Goal: Task Accomplishment & Management: Use online tool/utility

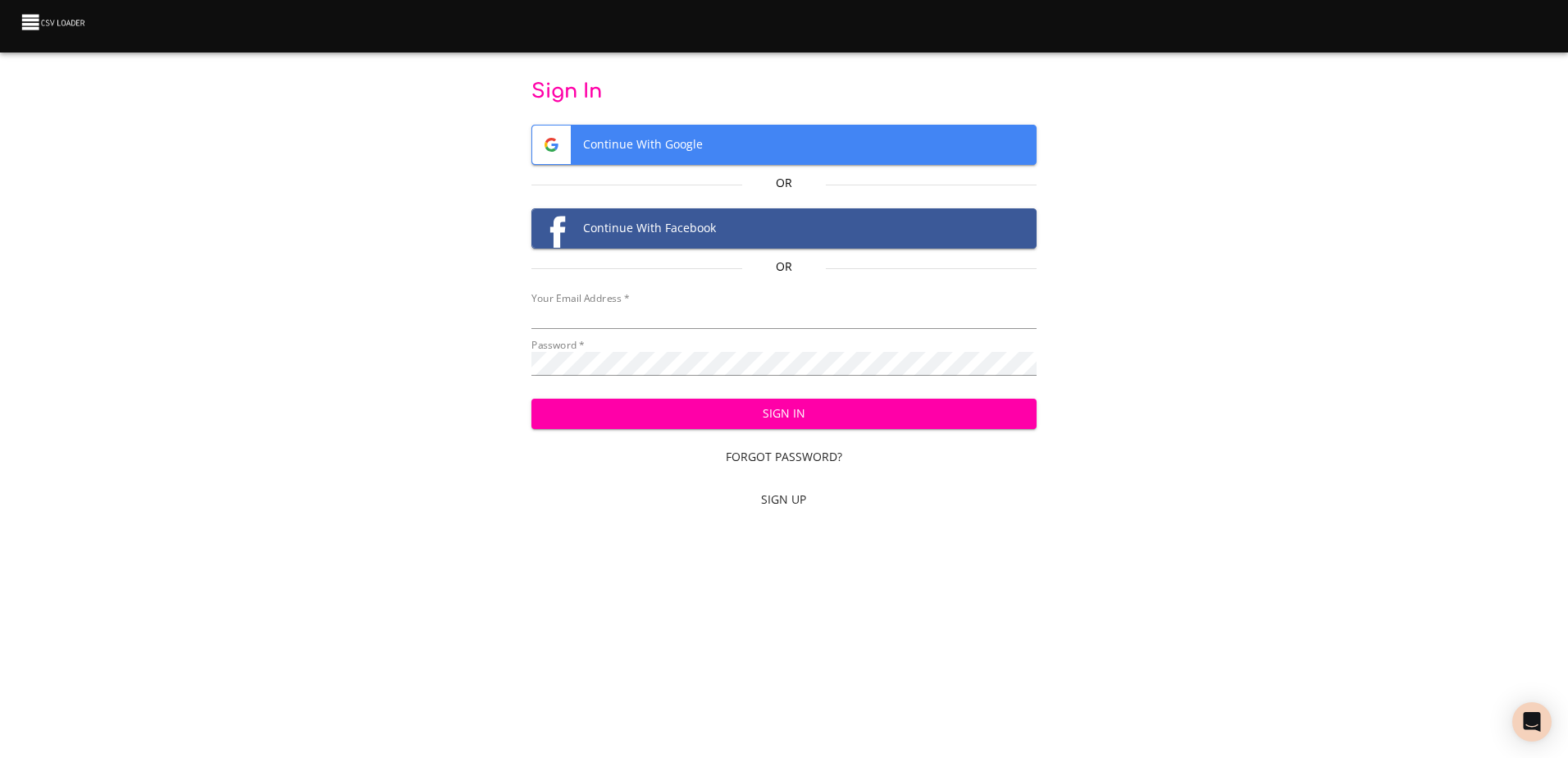
type input "[EMAIL_ADDRESS][DOMAIN_NAME]"
click at [654, 422] on span "Sign In" at bounding box center [784, 414] width 479 height 21
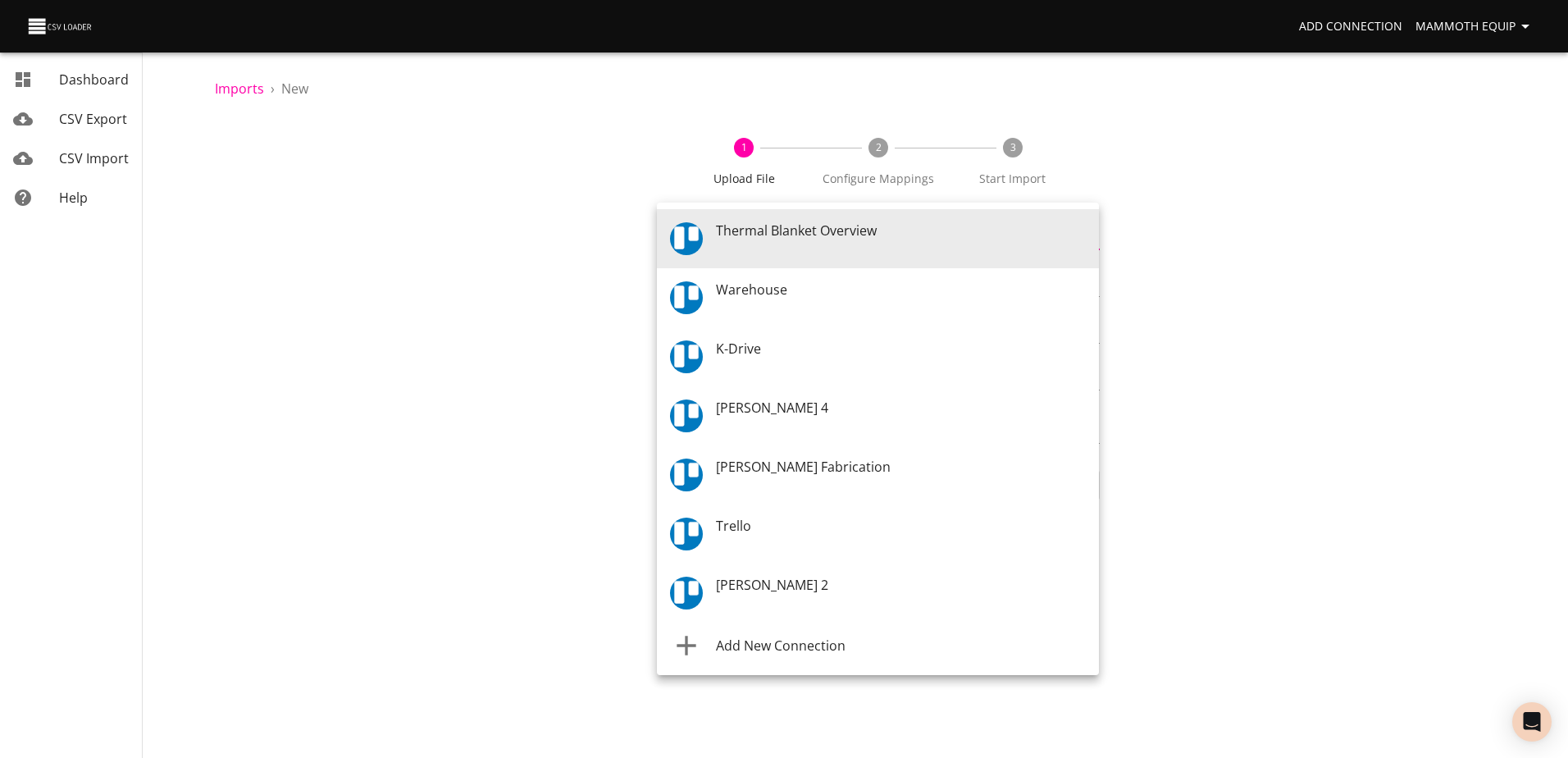
drag, startPoint x: 1091, startPoint y: 238, endPoint x: 930, endPoint y: 287, distance: 168.3
click at [1089, 238] on body "Add Connection Mammoth Equip Dashboard CSV Export CSV Import Help Imports › New…" at bounding box center [784, 379] width 1568 height 758
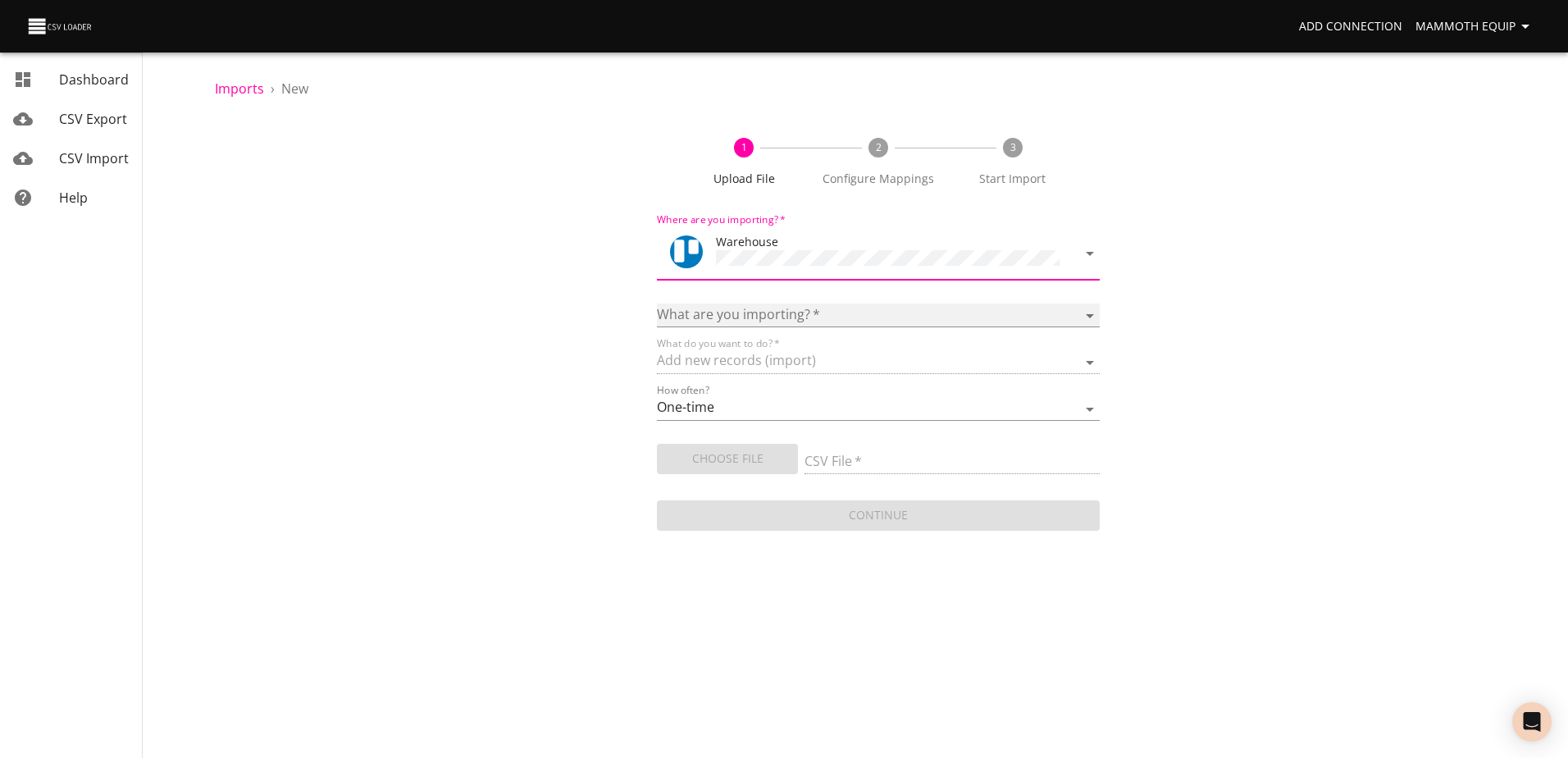
click at [1087, 306] on select "Boards Cards Checkitems Checklists" at bounding box center [877, 314] width 442 height 23
select select "cards"
click at [657, 303] on select "Boards Cards Checkitems Checklists" at bounding box center [877, 314] width 442 height 23
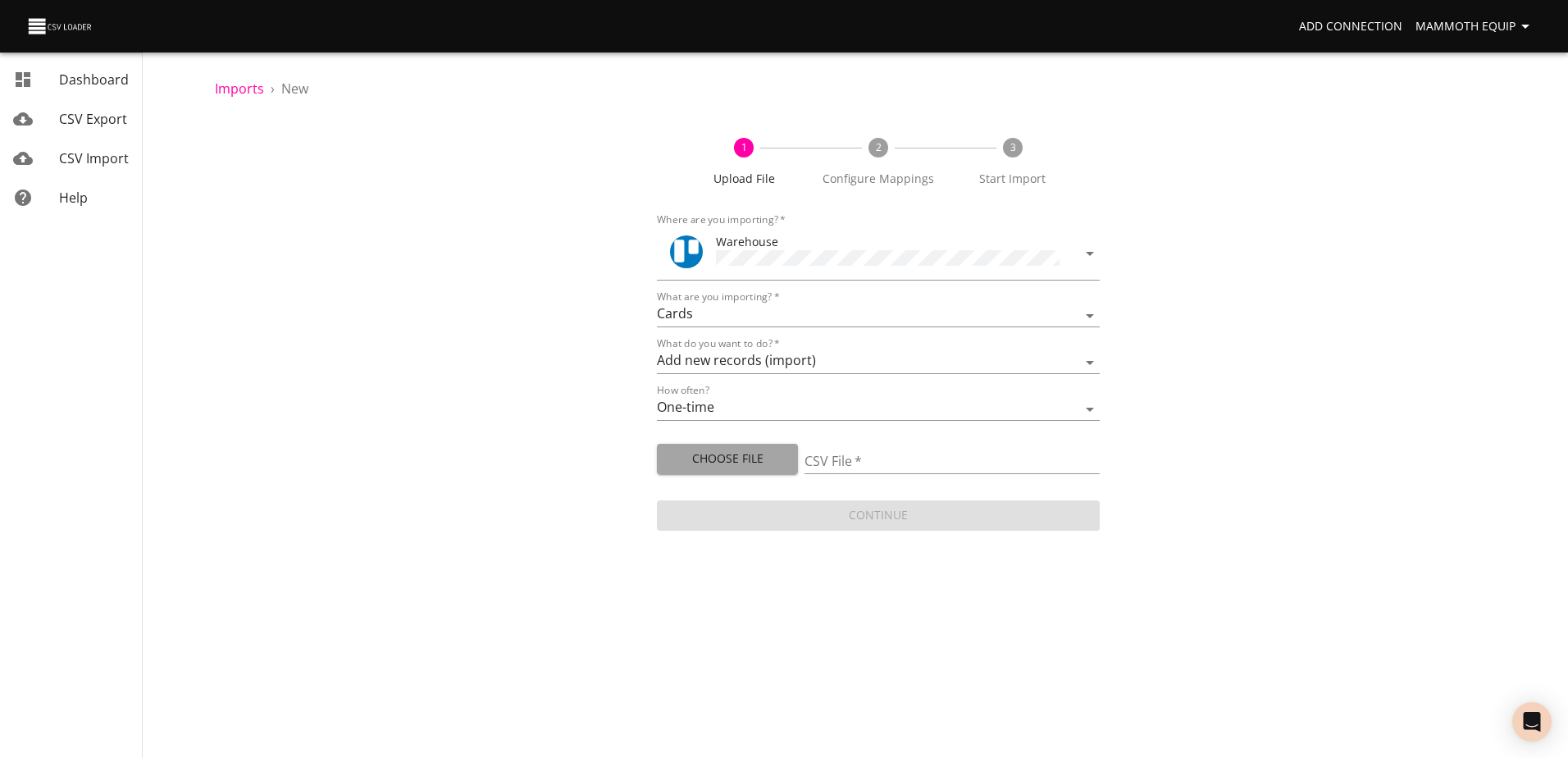
click at [717, 456] on span "Choose File" at bounding box center [727, 459] width 115 height 21
type input "Import1.xlsx"
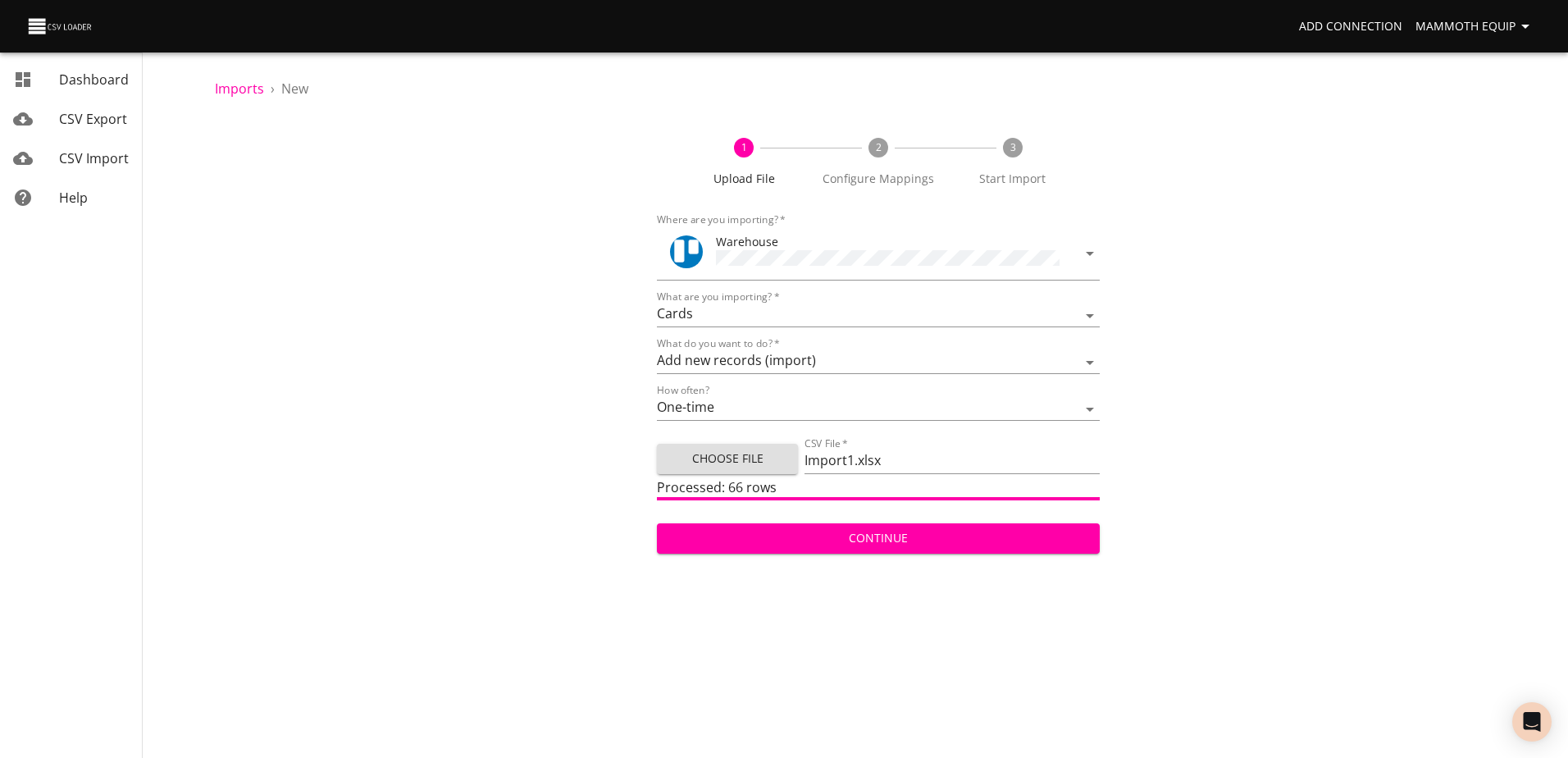
click at [802, 531] on span "Continue" at bounding box center [877, 538] width 416 height 21
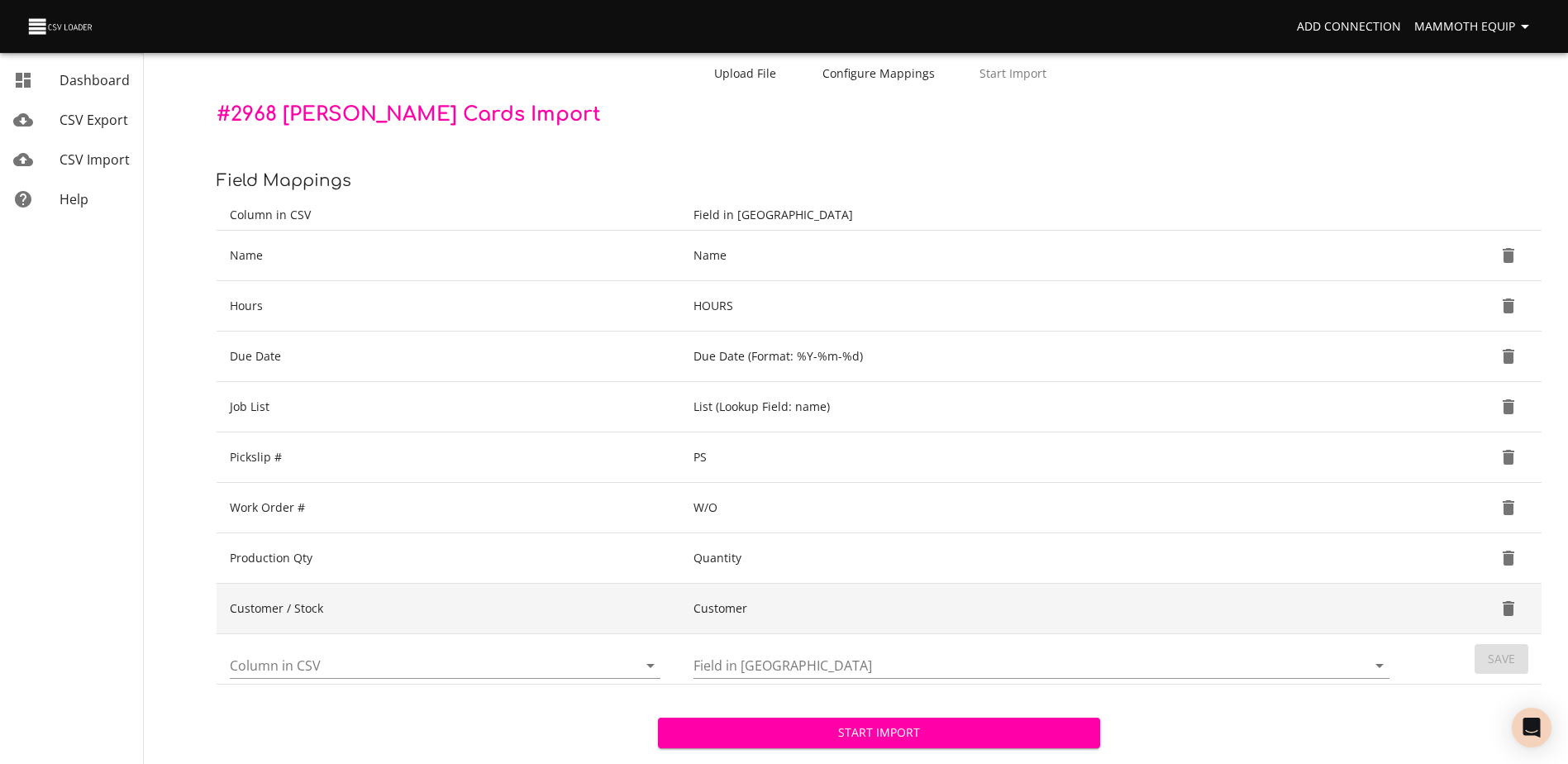
scroll to position [174, 0]
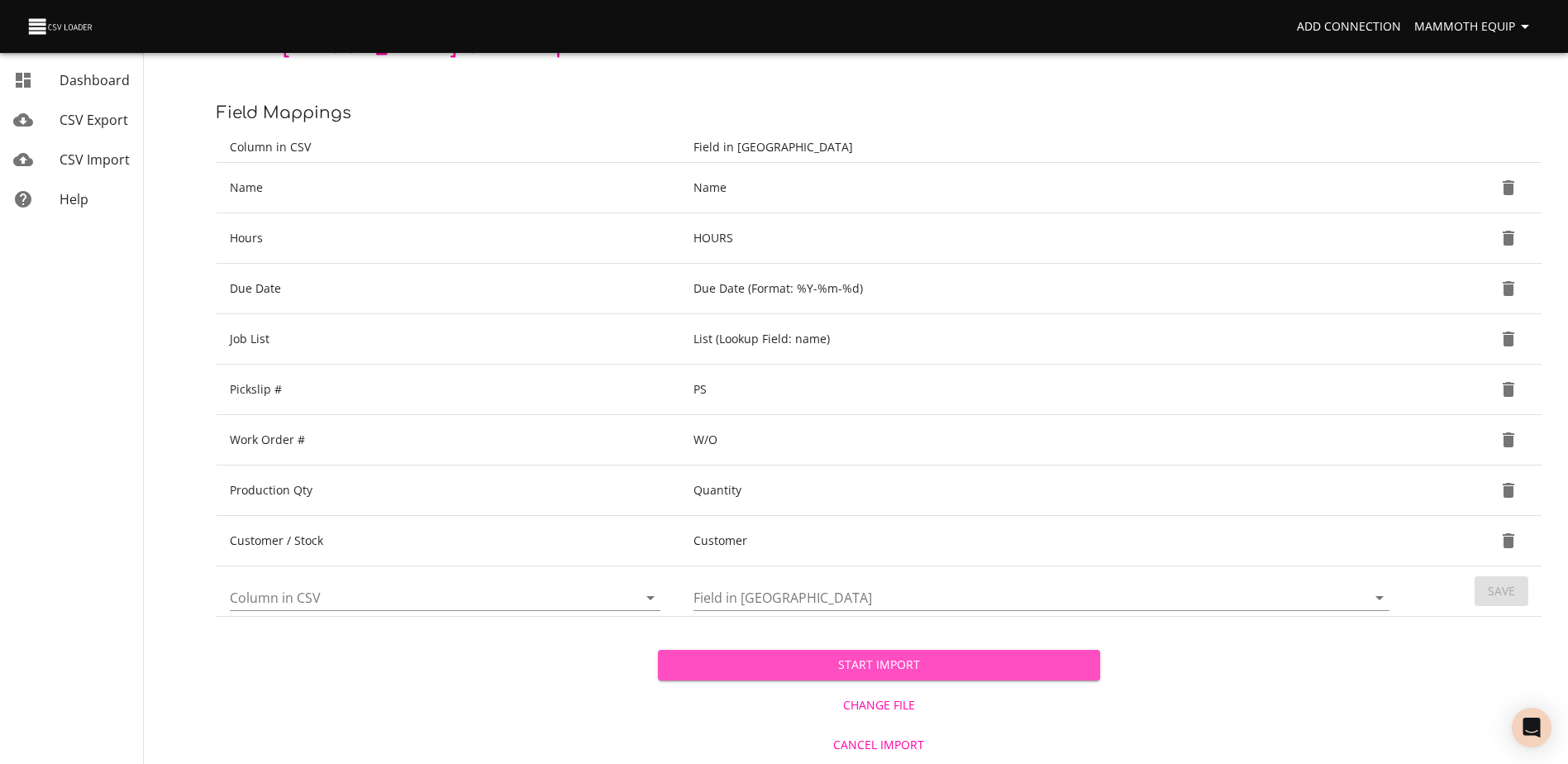
click at [817, 670] on span "Start Import" at bounding box center [879, 665] width 415 height 21
